Goal: Information Seeking & Learning: Learn about a topic

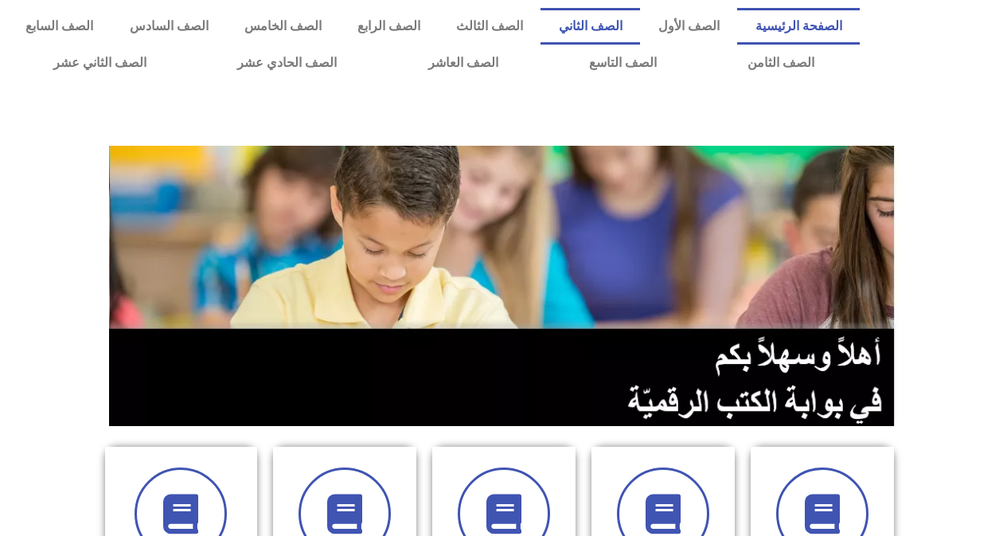
click at [631, 25] on link "الصف الثاني" at bounding box center [591, 26] width 100 height 37
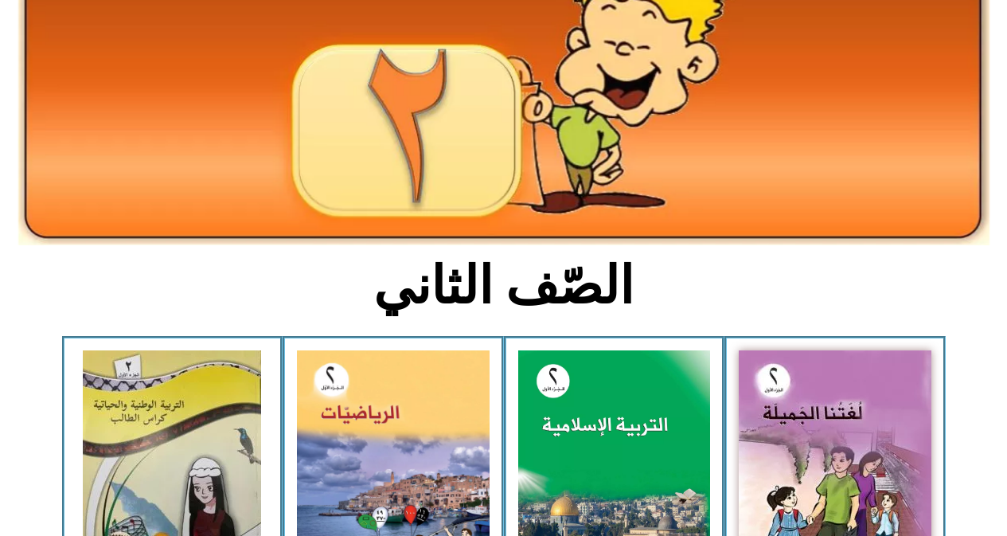
scroll to position [239, 0]
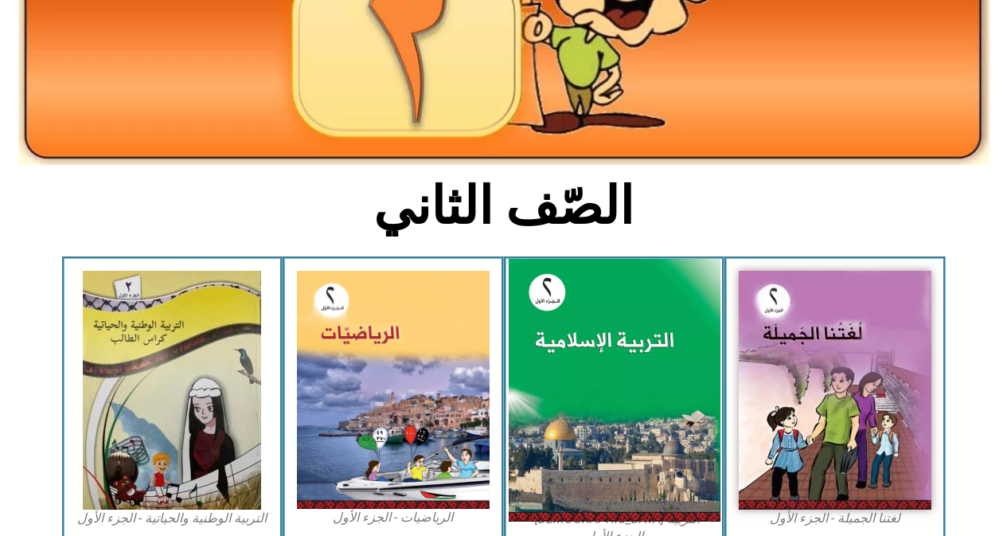
click at [635, 338] on img at bounding box center [614, 391] width 212 height 264
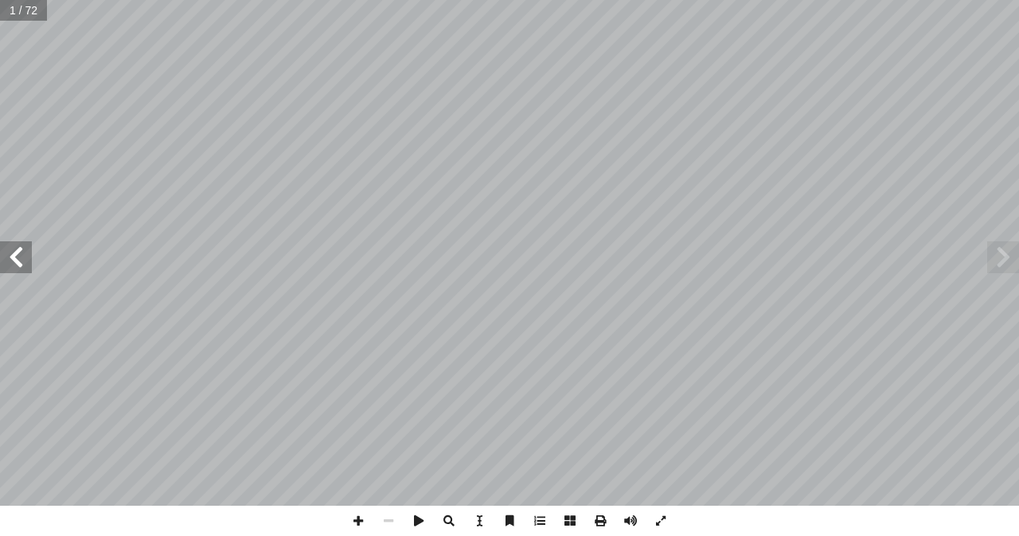
click at [15, 256] on span at bounding box center [16, 257] width 32 height 32
click at [14, 256] on span at bounding box center [16, 257] width 32 height 32
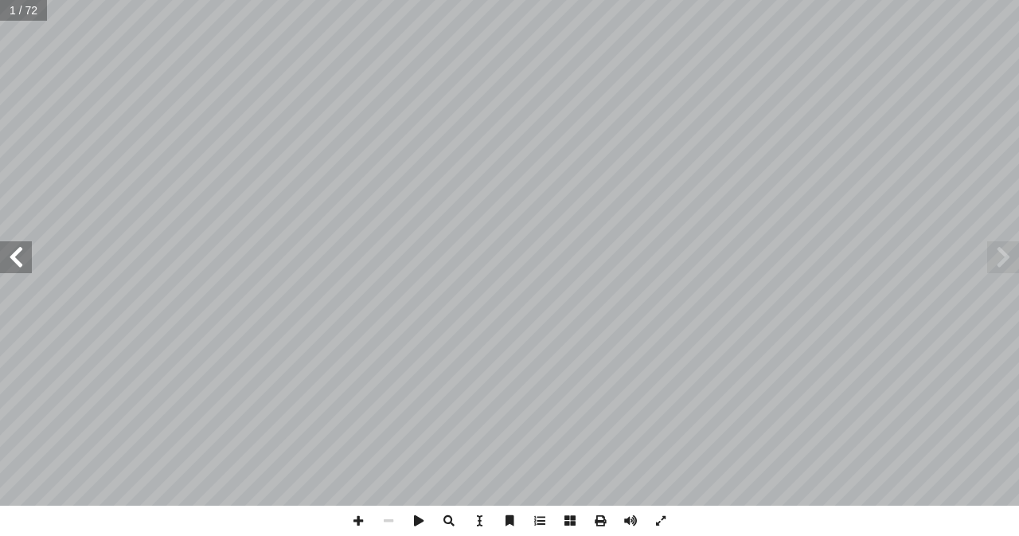
click at [14, 256] on span at bounding box center [16, 257] width 32 height 32
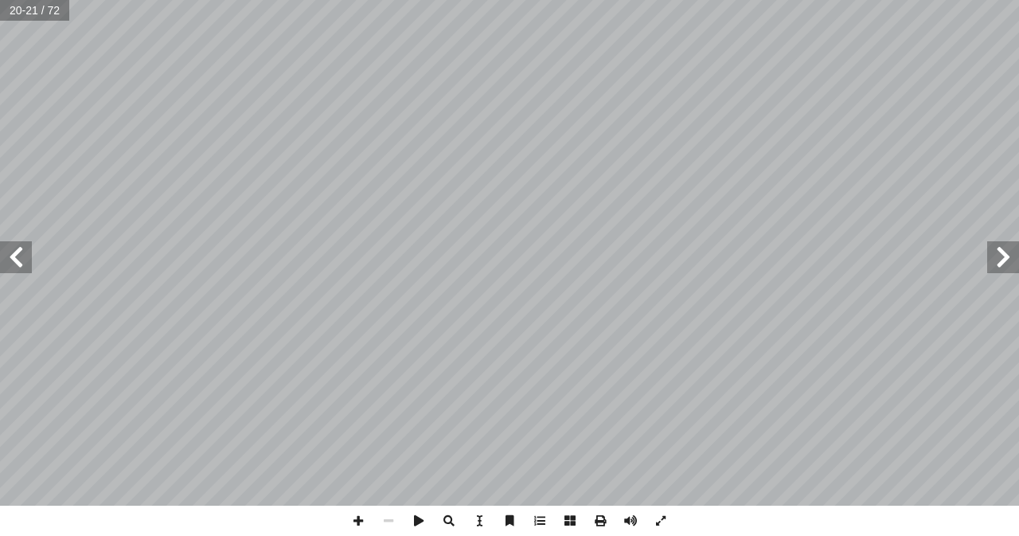
click at [10, 257] on span at bounding box center [16, 257] width 32 height 32
click at [12, 258] on span at bounding box center [16, 257] width 32 height 32
click at [1001, 255] on span at bounding box center [1003, 257] width 32 height 32
